Goal: Use online tool/utility: Utilize a website feature to perform a specific function

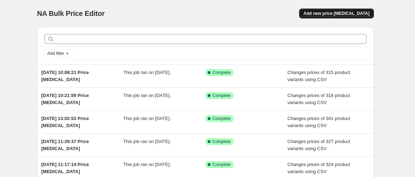
click at [330, 15] on span "Add new price [MEDICAL_DATA]" at bounding box center [337, 14] width 66 height 6
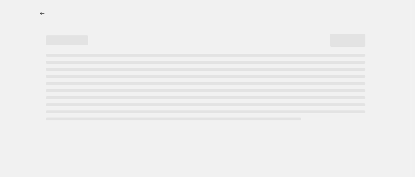
select select "percentage"
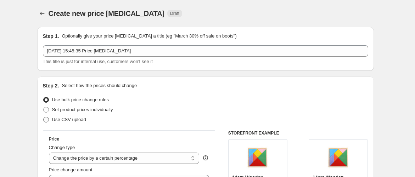
click at [72, 123] on span "Use CSV upload" at bounding box center [69, 119] width 34 height 7
click at [44, 117] on input "Use CSV upload" at bounding box center [43, 117] width 0 height 0
radio input "true"
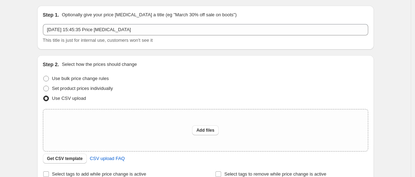
scroll to position [39, 0]
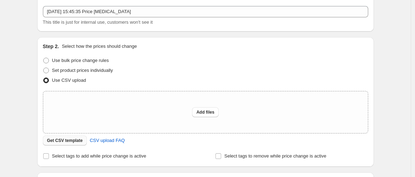
click at [69, 141] on span "Get CSV template" at bounding box center [65, 141] width 36 height 6
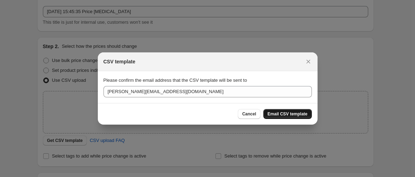
click at [291, 117] on span "Email CSV template" at bounding box center [288, 114] width 40 height 6
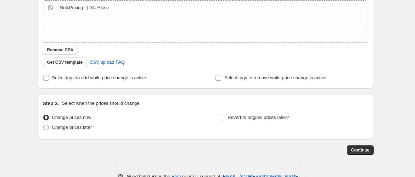
scroll to position [151, 0]
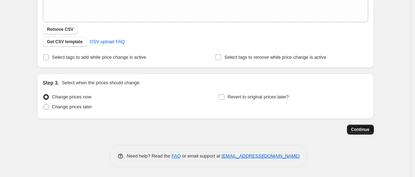
click at [360, 130] on span "Continue" at bounding box center [361, 130] width 18 height 6
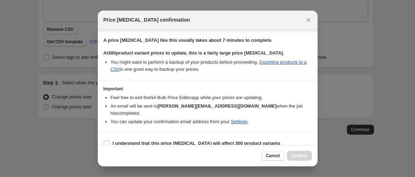
scroll to position [63, 0]
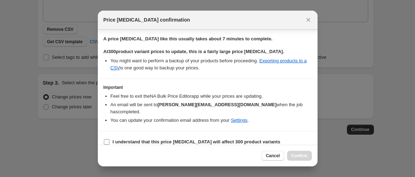
click at [164, 139] on b "I understand that this price [MEDICAL_DATA] will affect 300 product variants" at bounding box center [197, 141] width 168 height 5
click at [110, 139] on input "I understand that this price [MEDICAL_DATA] will affect 300 product variants" at bounding box center [107, 142] width 6 height 6
checkbox input "true"
click at [298, 156] on span "Confirm" at bounding box center [300, 156] width 16 height 6
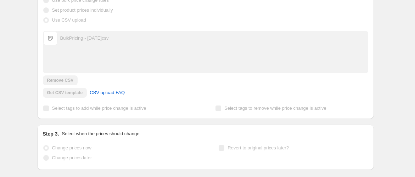
scroll to position [169, 0]
